Goal: Information Seeking & Learning: Learn about a topic

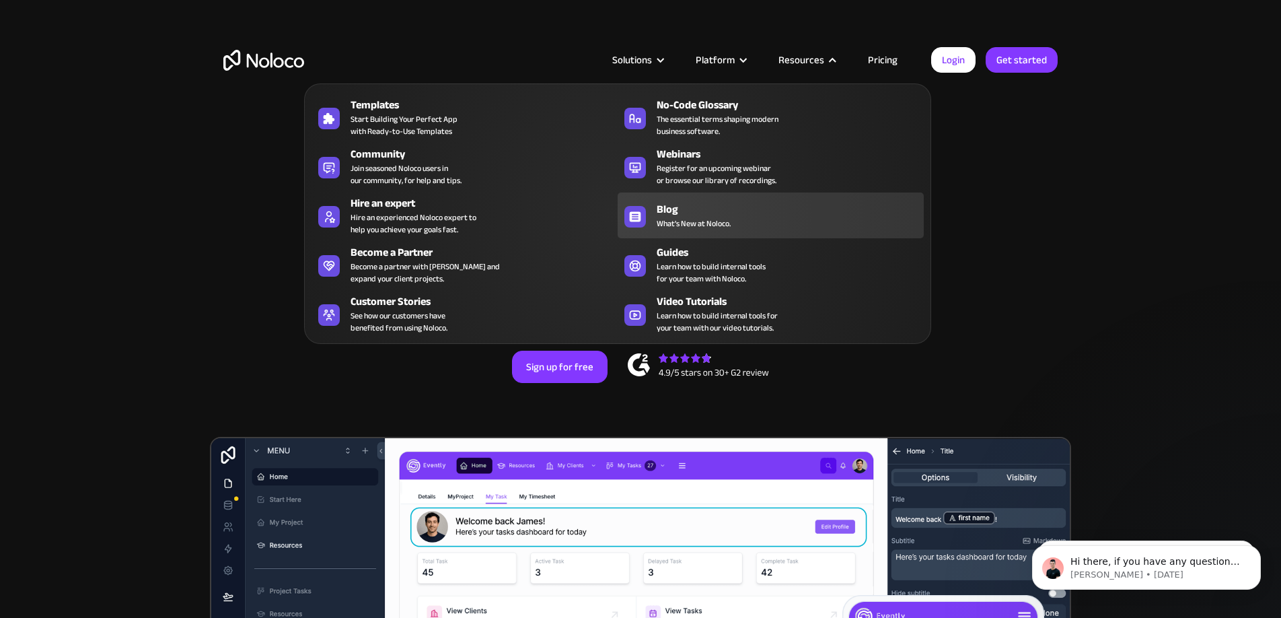
click at [682, 217] on span "What's New at Noloco." at bounding box center [694, 223] width 74 height 12
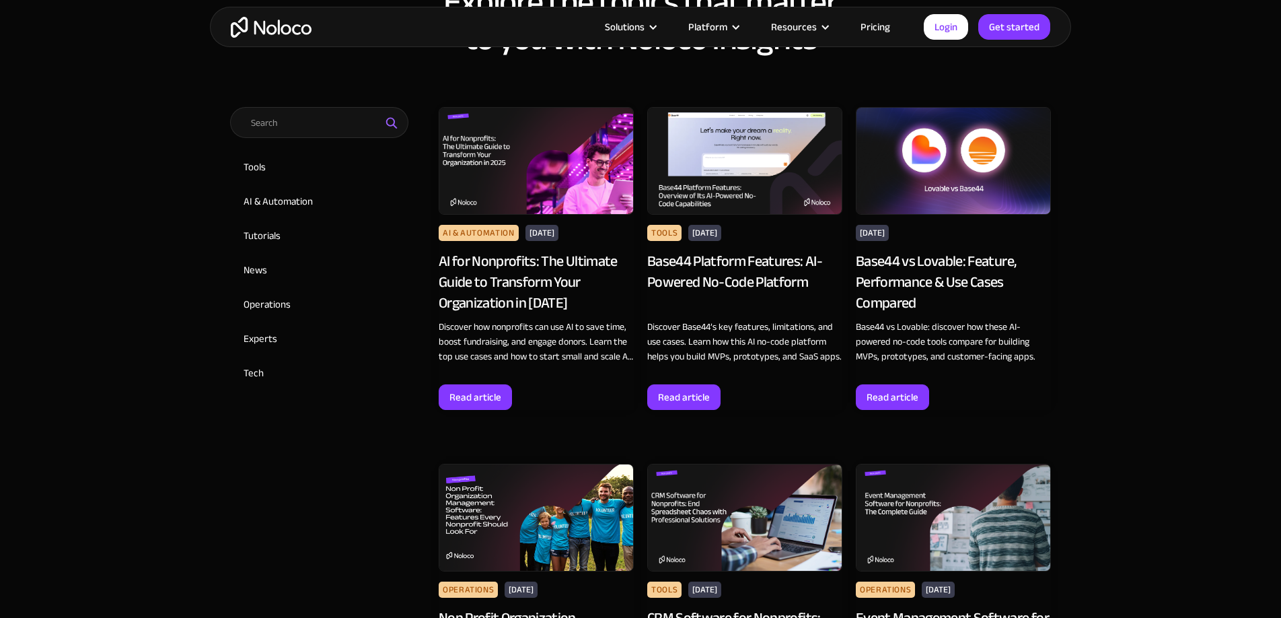
scroll to position [653, 0]
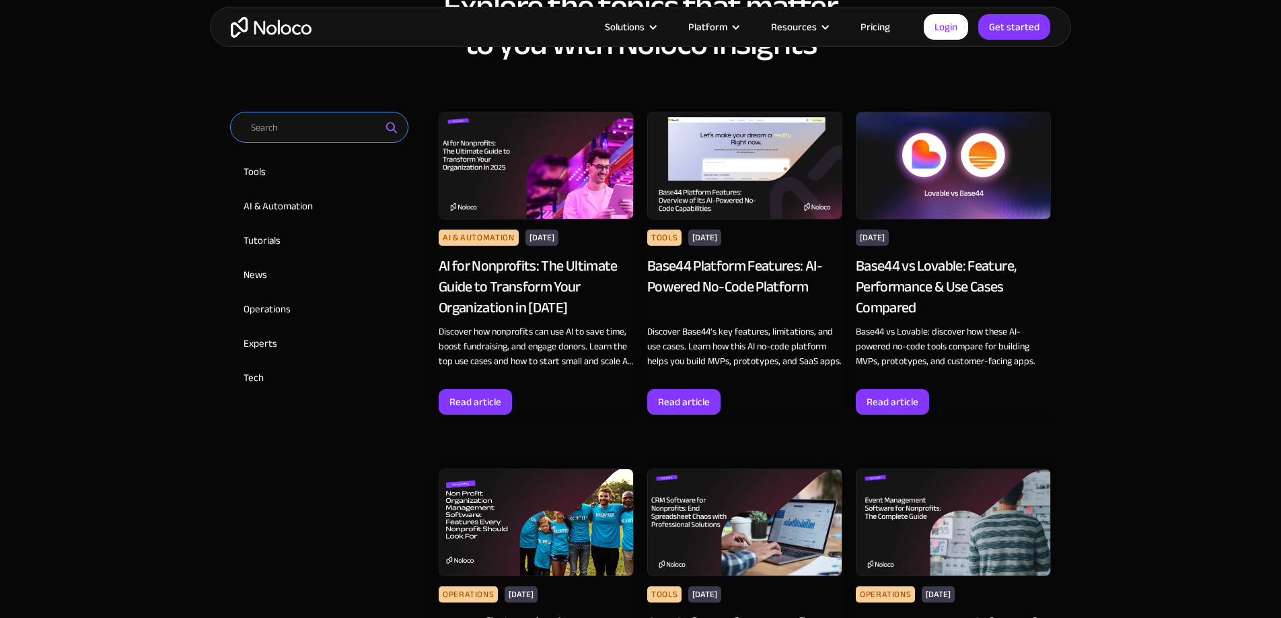
click at [347, 120] on input "Email Form 2" at bounding box center [319, 127] width 178 height 31
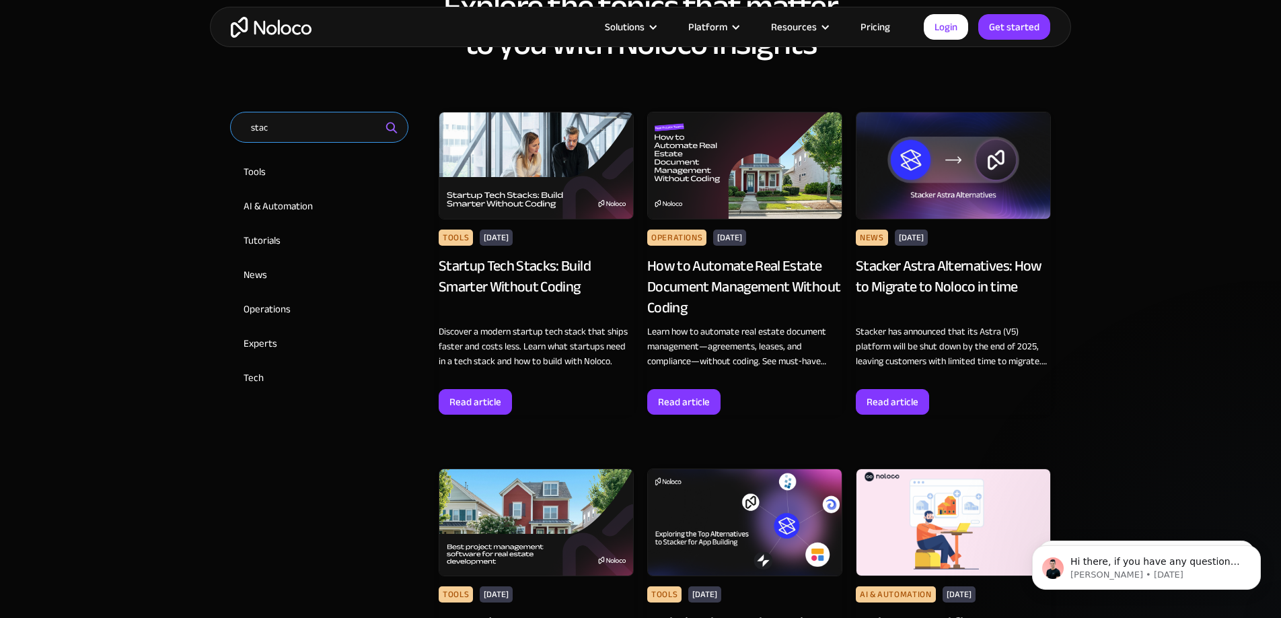
scroll to position [0, 0]
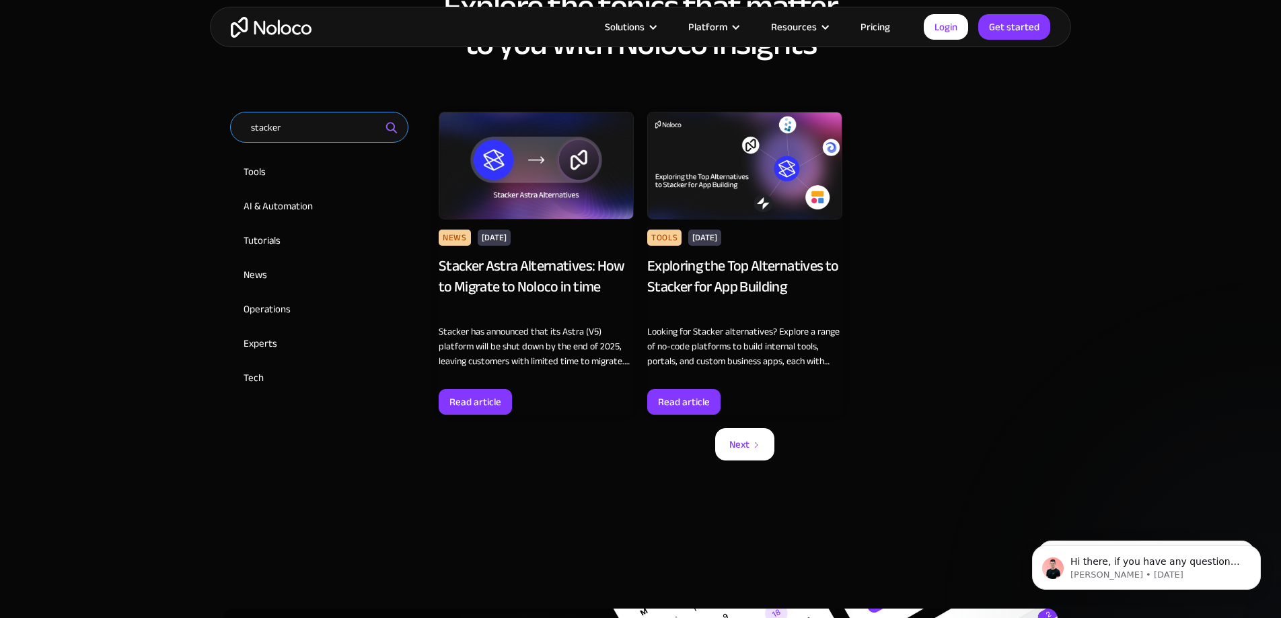
type input "stacker"
click at [547, 243] on div "News Aug 8, 2025 Stacker Astra Alternatives: How to Migrate to Noloco in time" at bounding box center [536, 276] width 195 height 95
